Goal: Information Seeking & Learning: Learn about a topic

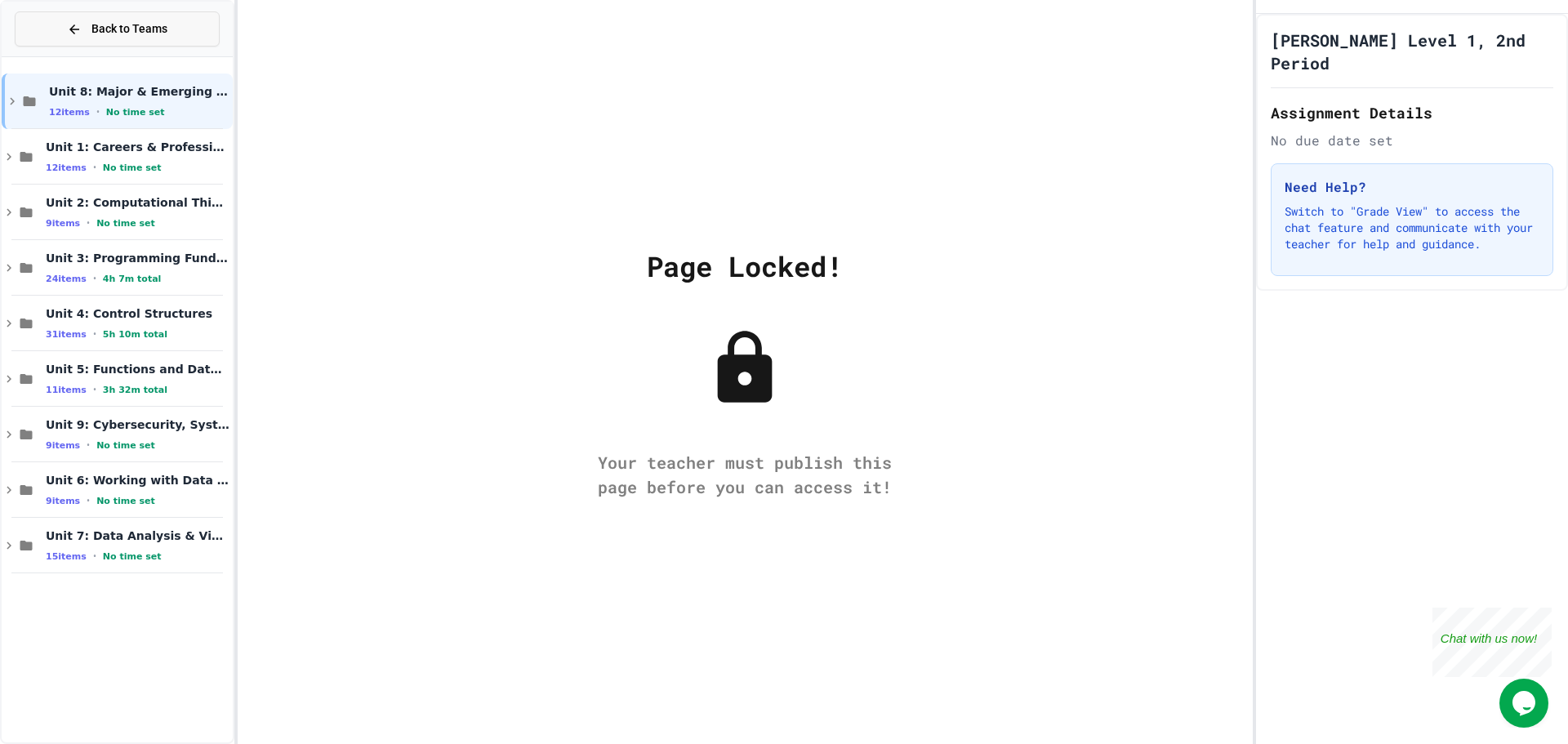
click at [120, 33] on span "Back to Teams" at bounding box center [129, 29] width 76 height 17
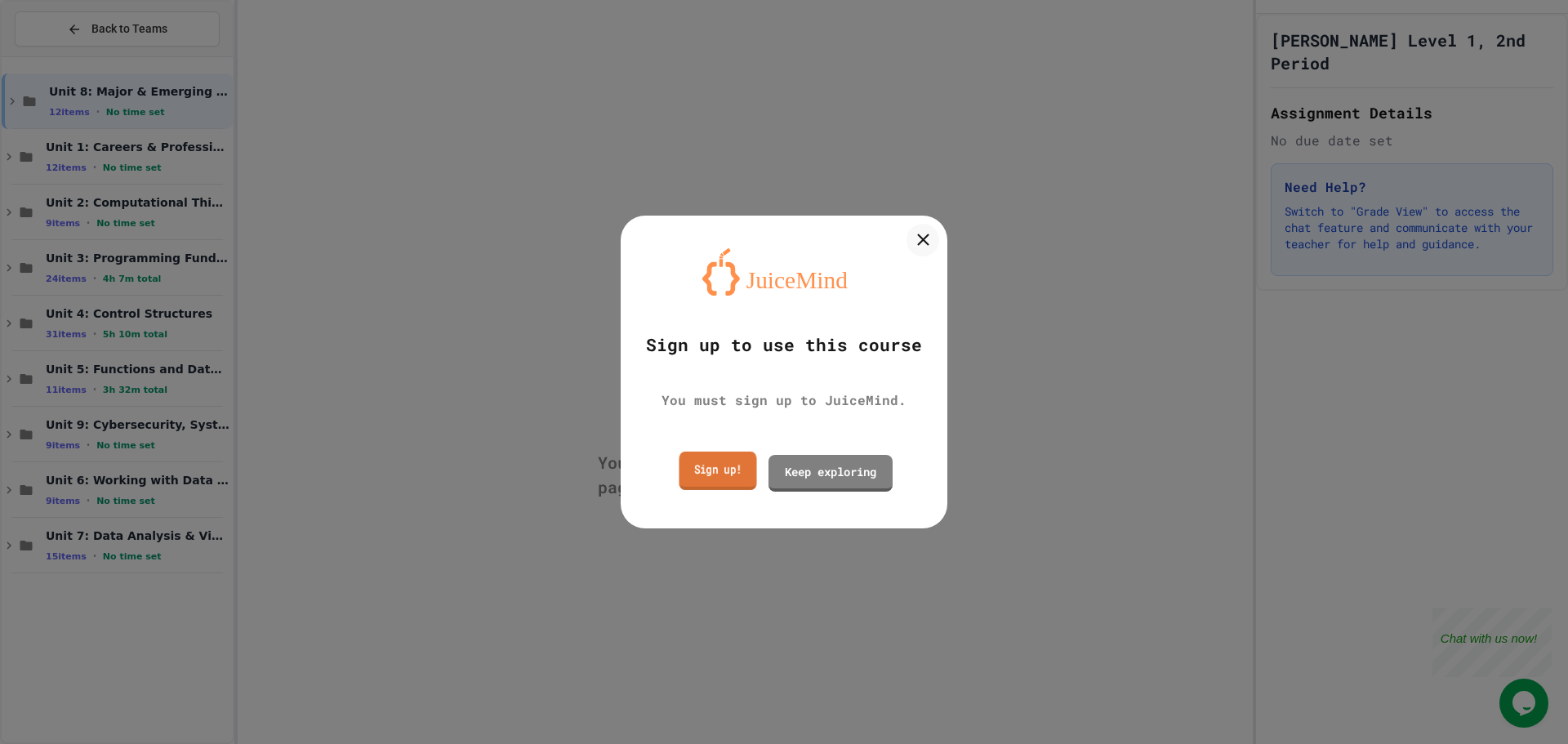
click at [701, 453] on link "Sign up!" at bounding box center [718, 471] width 78 height 39
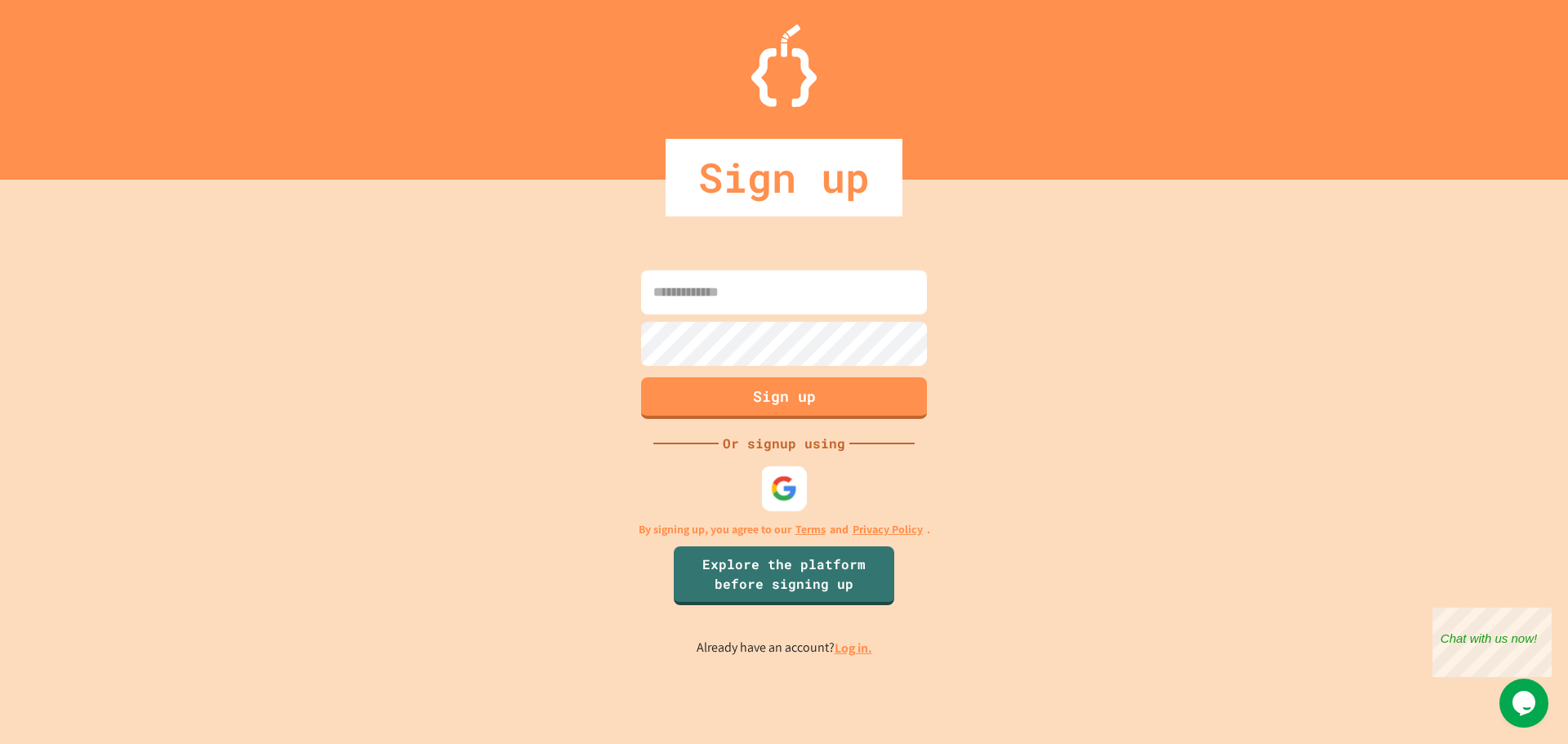
click at [798, 475] on div at bounding box center [784, 488] width 45 height 45
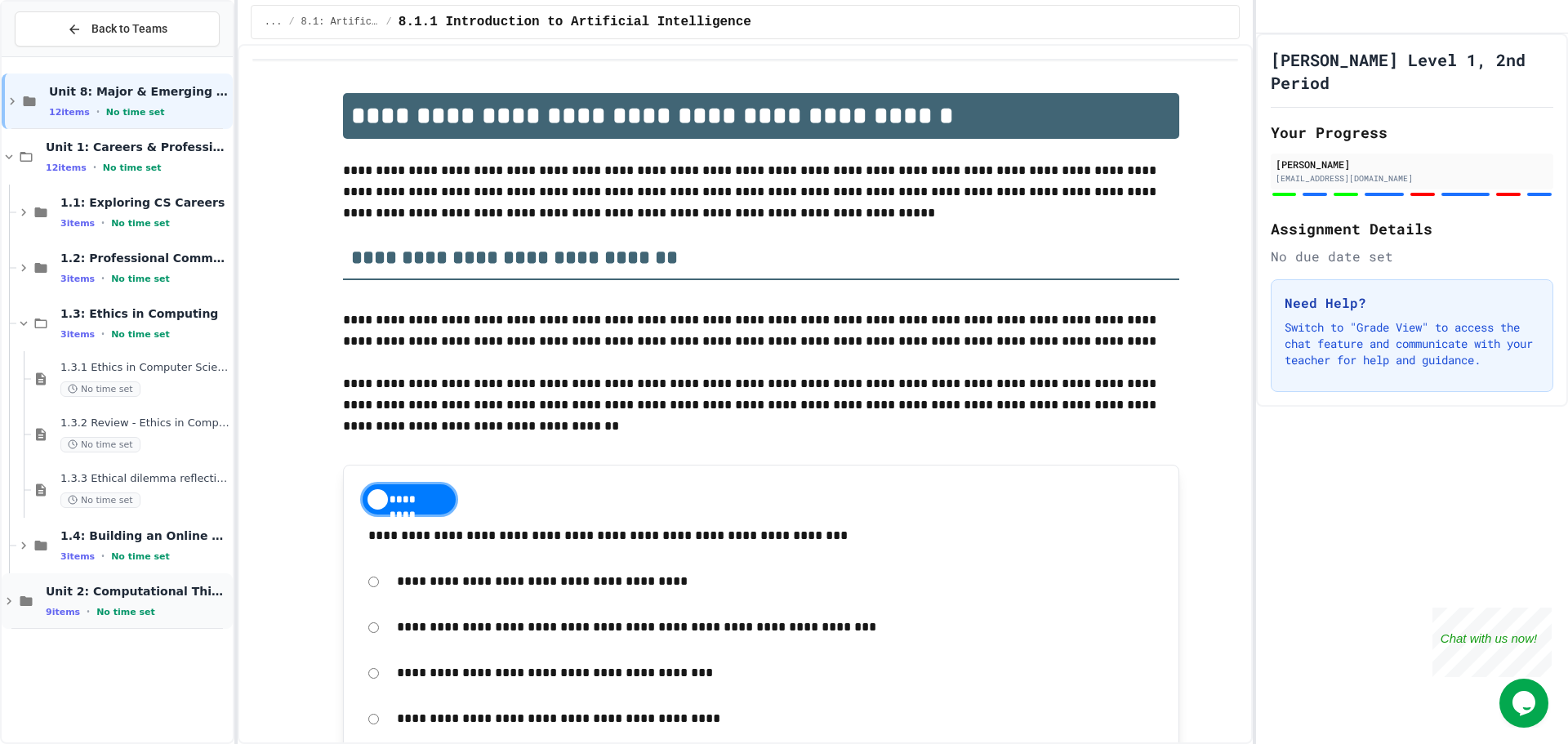
click at [155, 585] on span "Unit 2: Computational Thinking & Problem-Solving" at bounding box center [137, 591] width 184 height 15
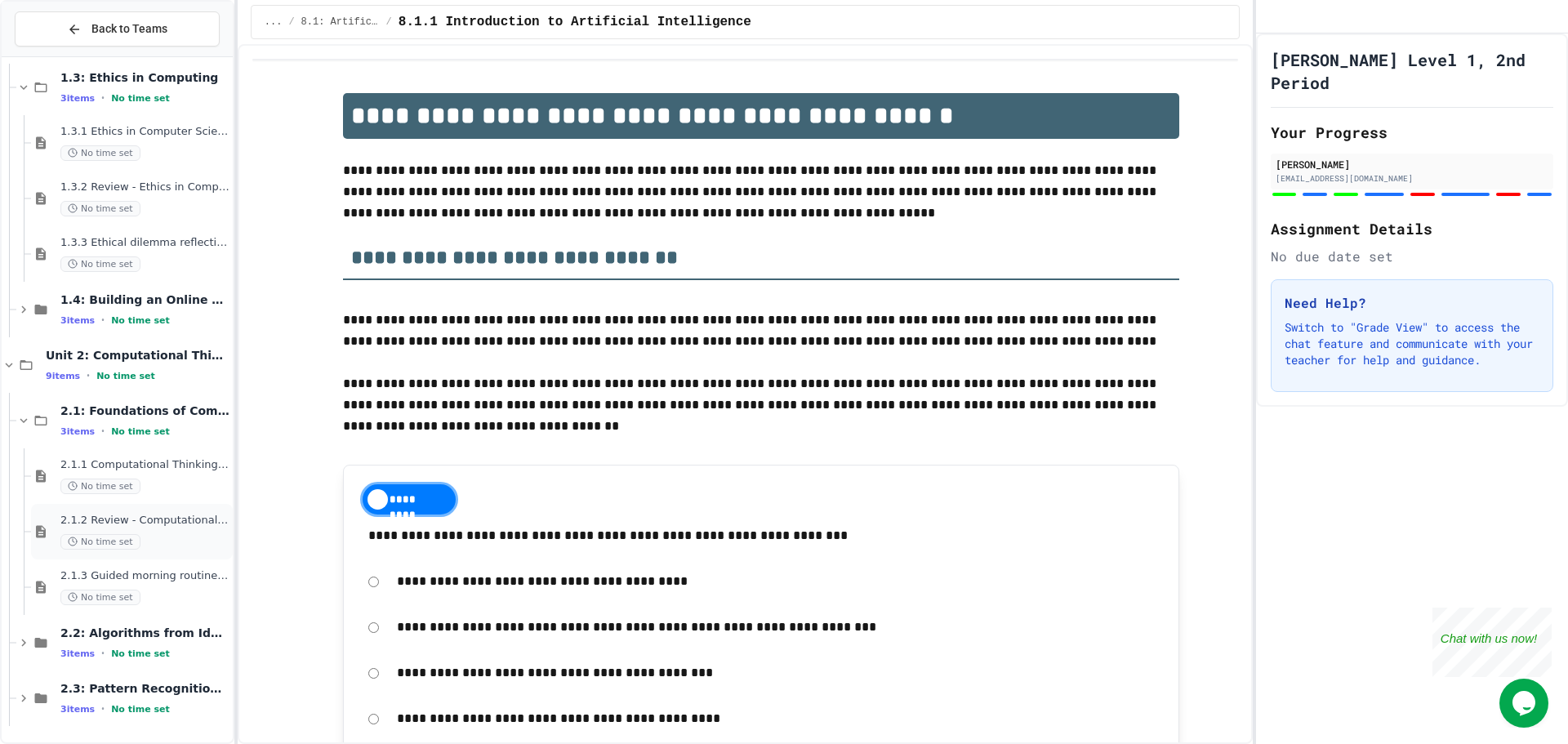
click at [205, 527] on span "2.1.2 Review - Computational Thinking and Problem Solving" at bounding box center [145, 521] width 169 height 14
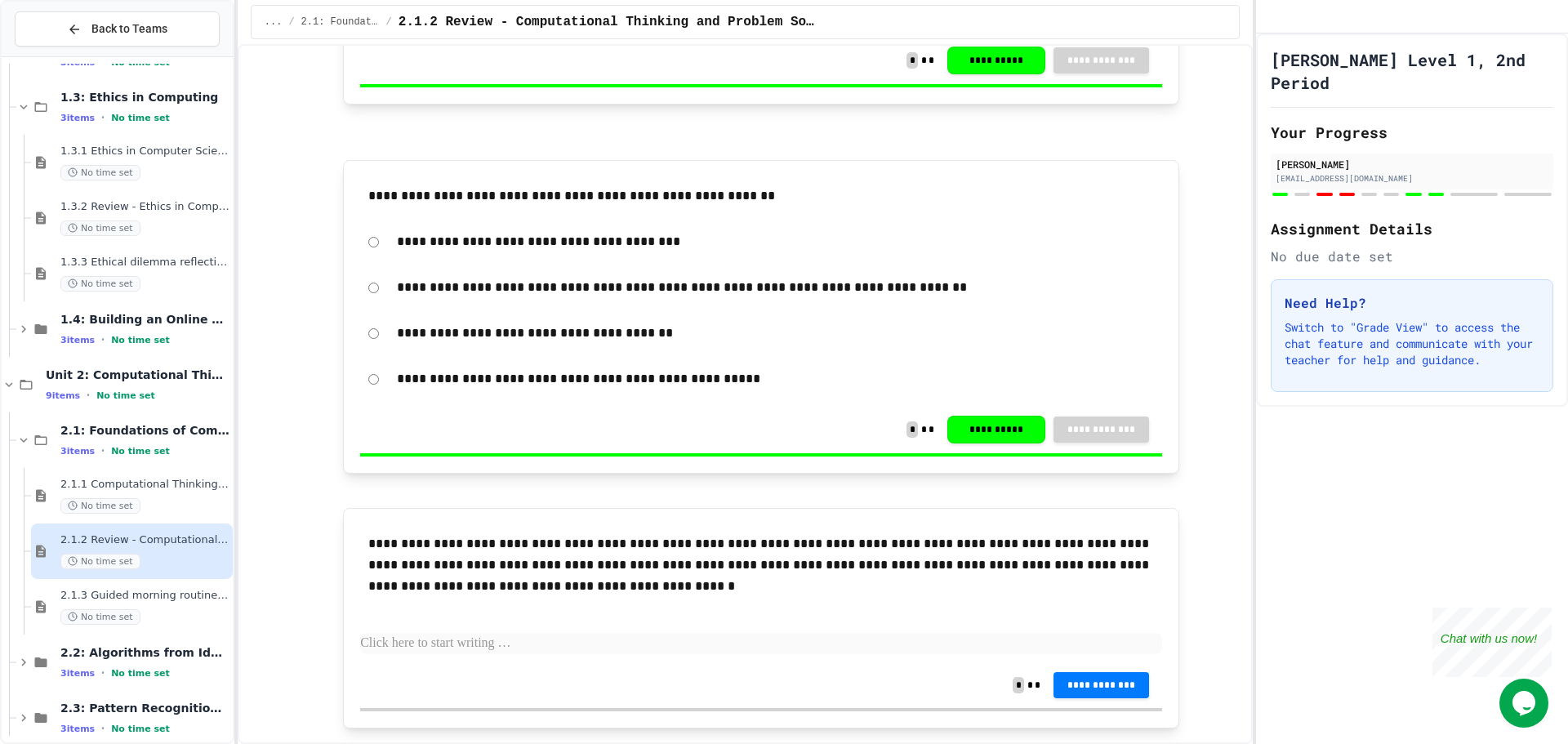
scroll to position [3075, 0]
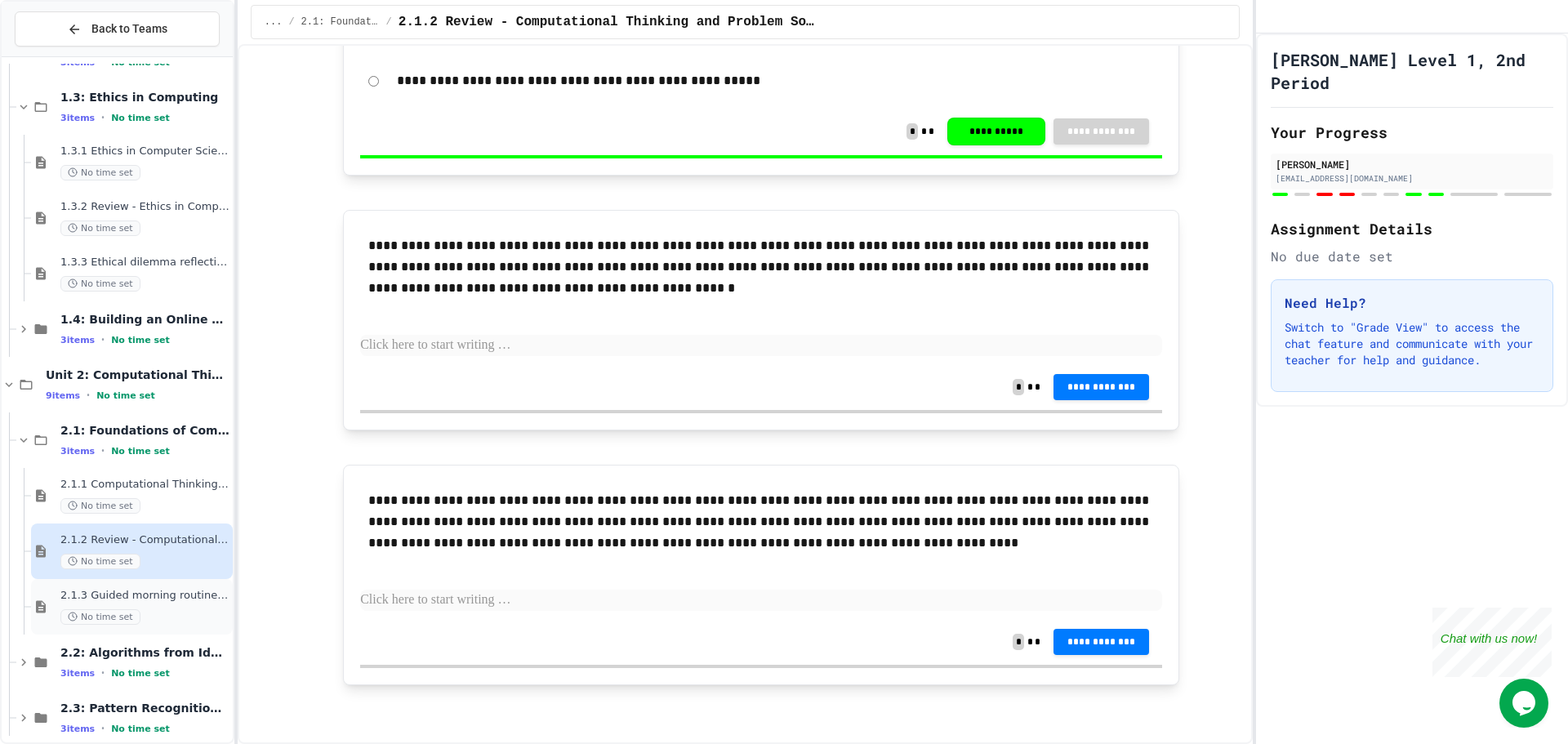
click at [170, 610] on div "No time set" at bounding box center [145, 617] width 169 height 15
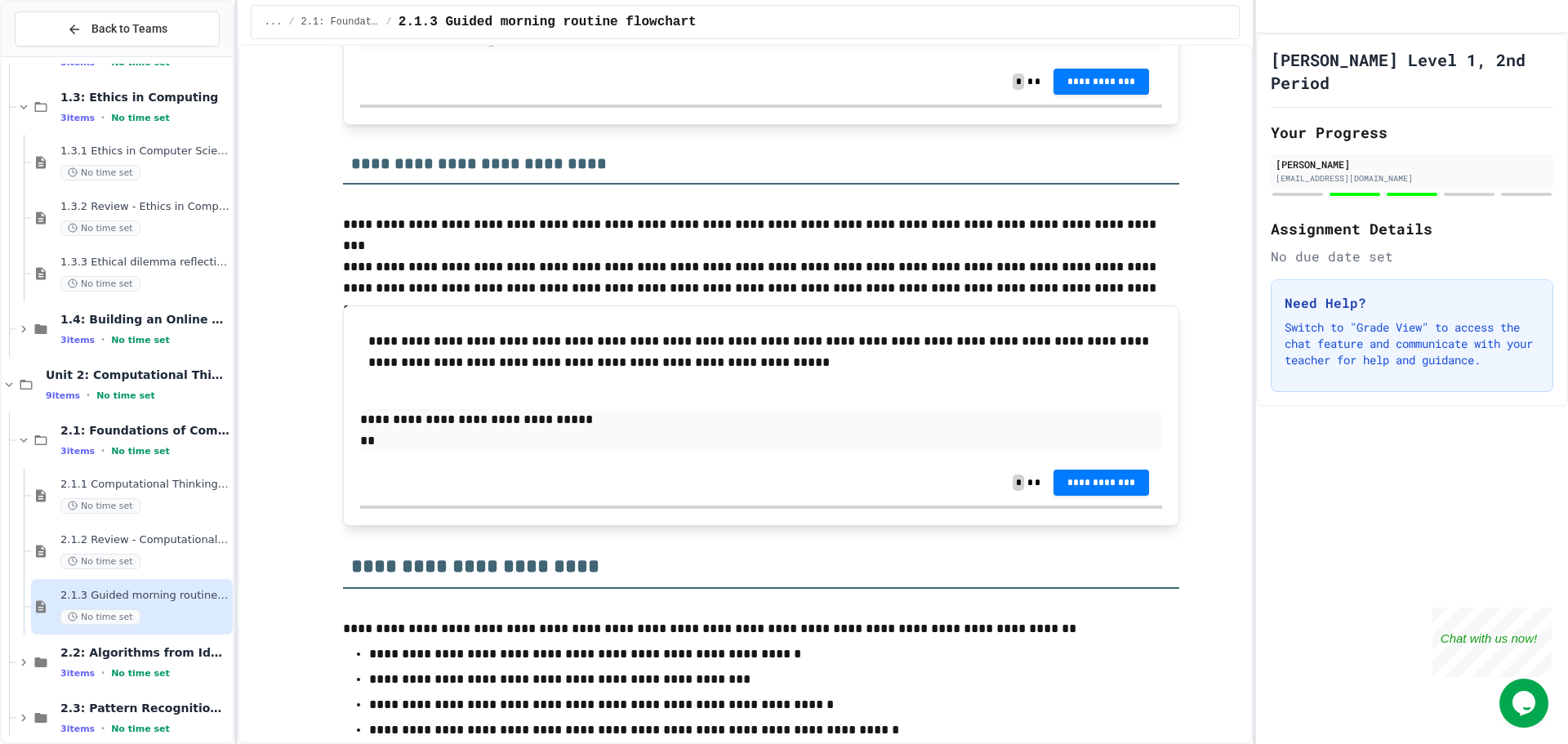
scroll to position [1949, 0]
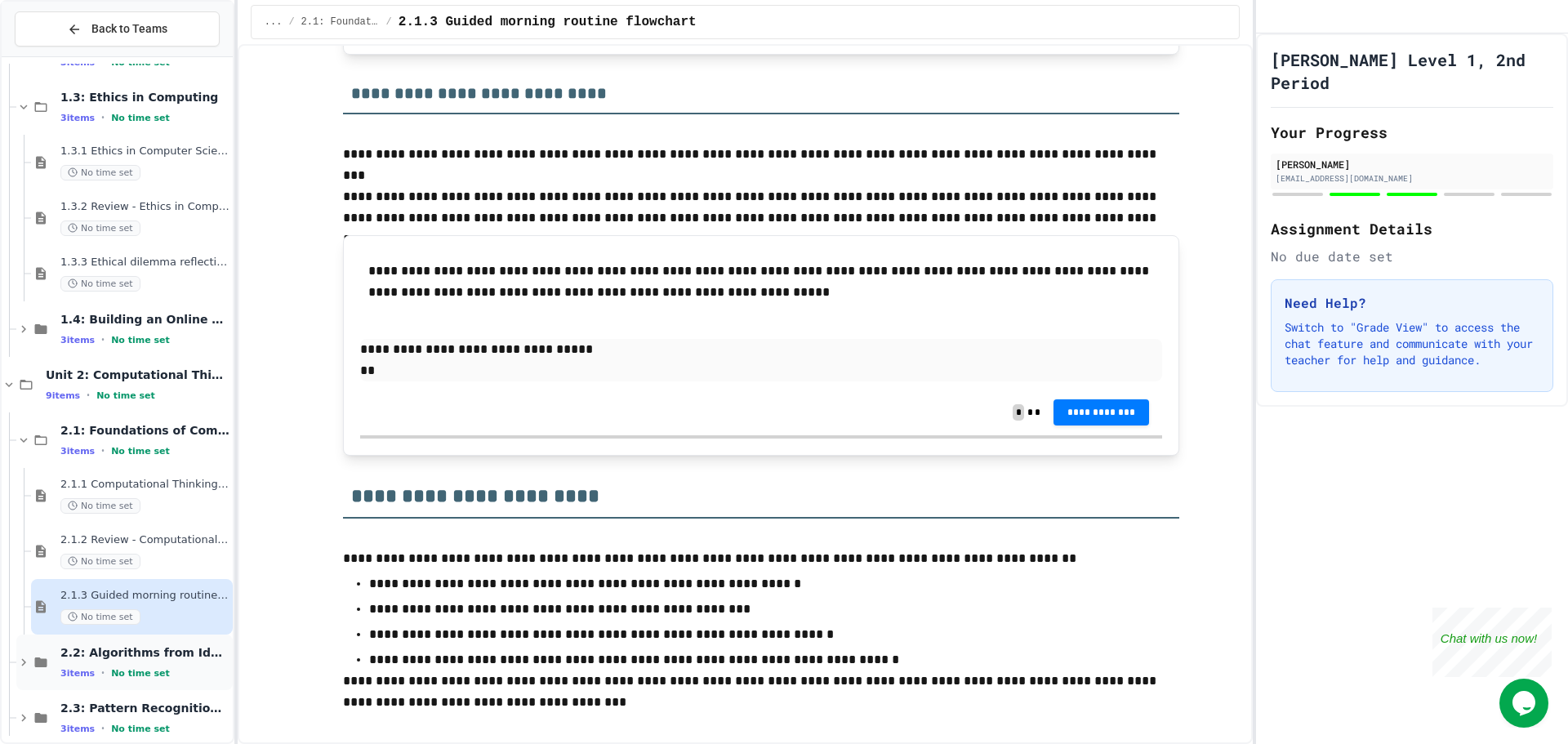
click at [112, 648] on span "2.2: Algorithms from Idea to Flowchart" at bounding box center [145, 652] width 169 height 15
click at [173, 658] on span "2.2: Algorithms from Idea to Flowchart" at bounding box center [145, 652] width 169 height 15
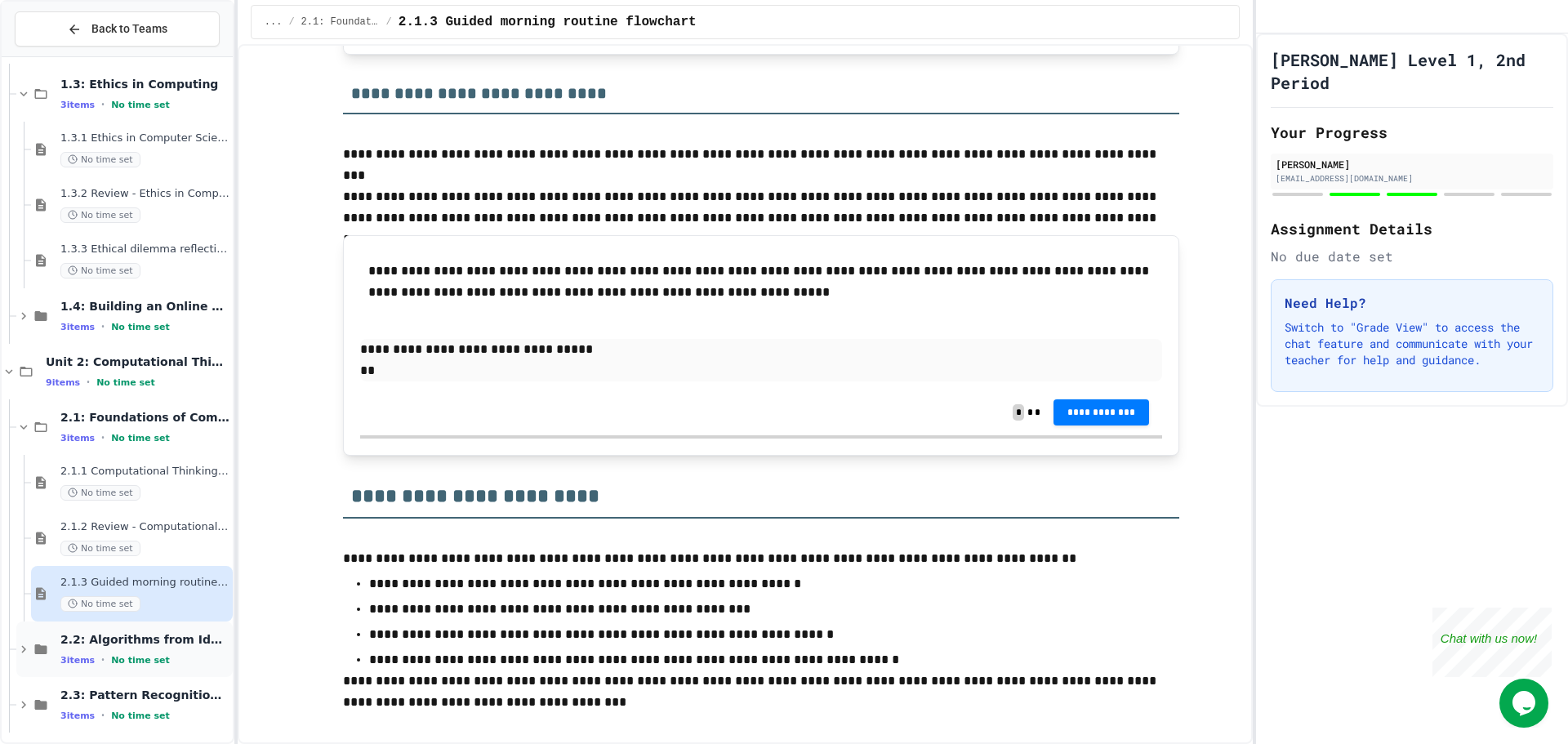
scroll to position [236, 0]
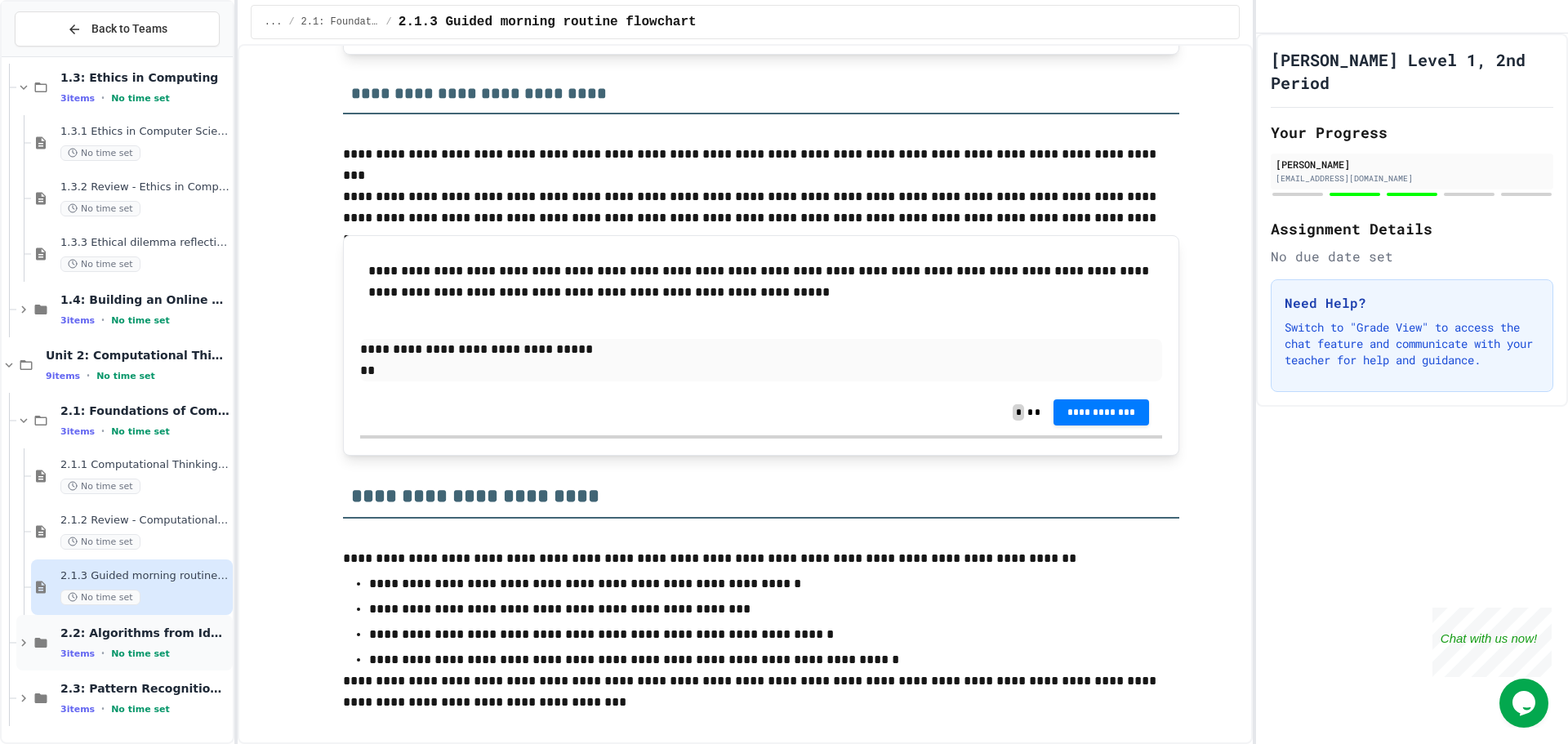
click at [185, 652] on div "3 items • No time set" at bounding box center [145, 653] width 169 height 13
click at [169, 683] on span "2.2.1 Algorithms from Idea to Flowchart" at bounding box center [145, 687] width 169 height 14
